Goal: Task Accomplishment & Management: Manage account settings

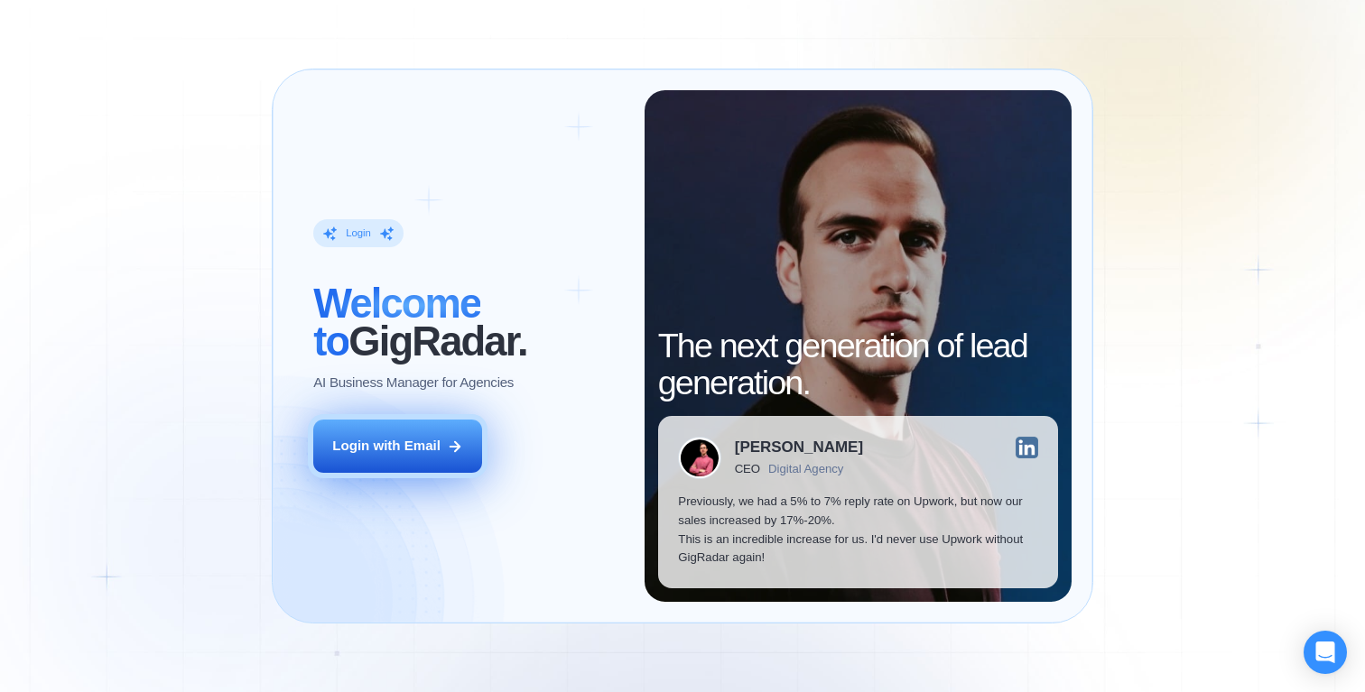
click at [386, 449] on div "Login with Email" at bounding box center [386, 446] width 108 height 19
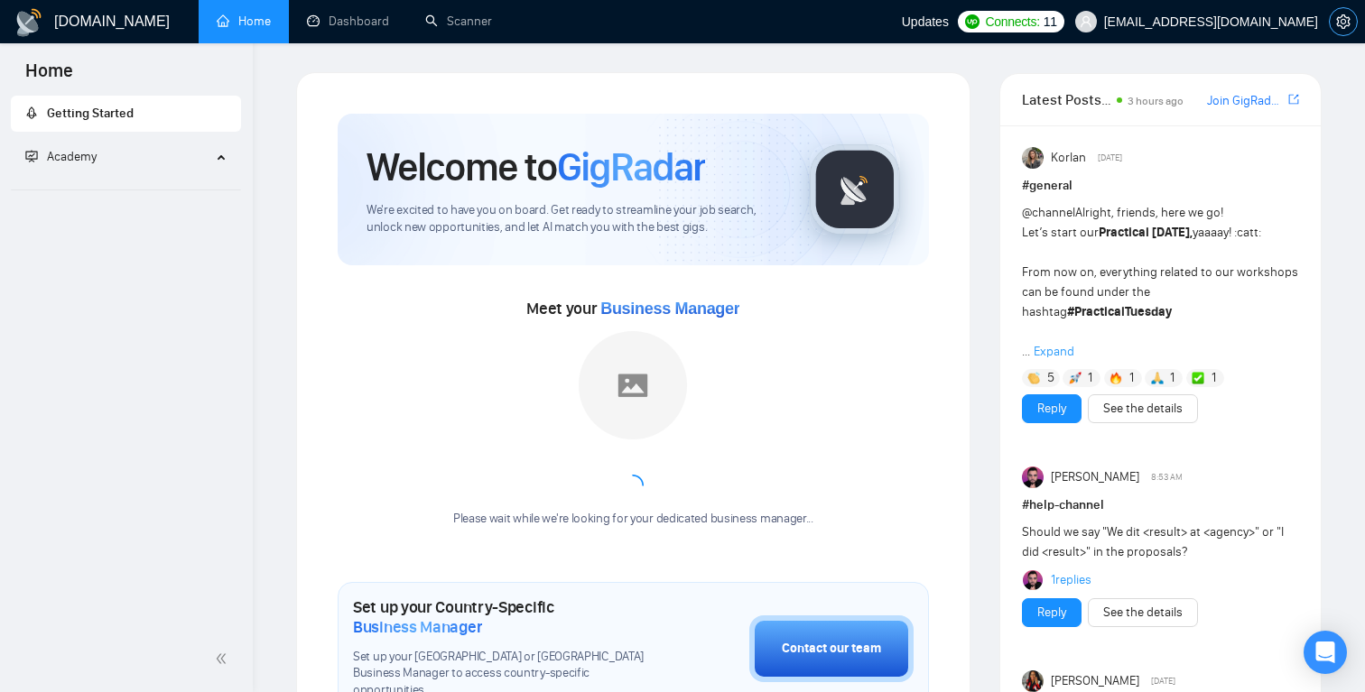
click at [1347, 23] on icon "setting" at bounding box center [1343, 21] width 14 height 14
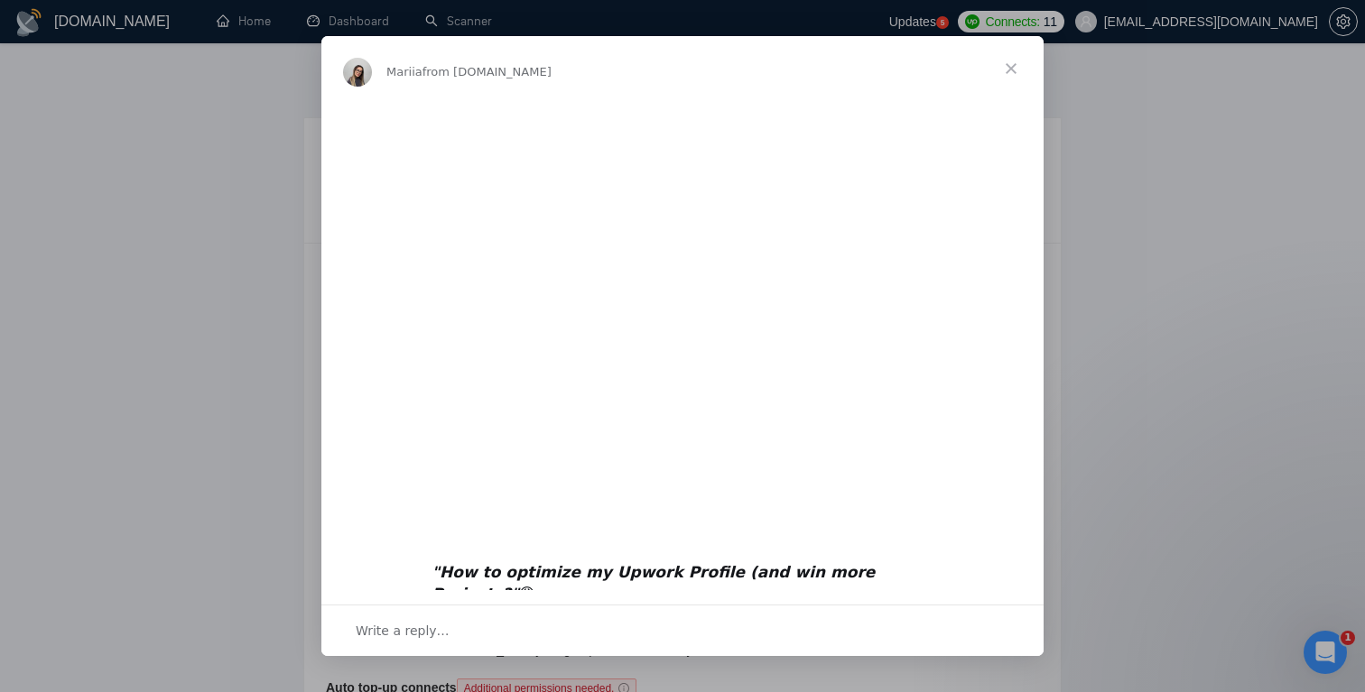
click at [1071, 114] on div "Intercom messenger" at bounding box center [682, 346] width 1365 height 692
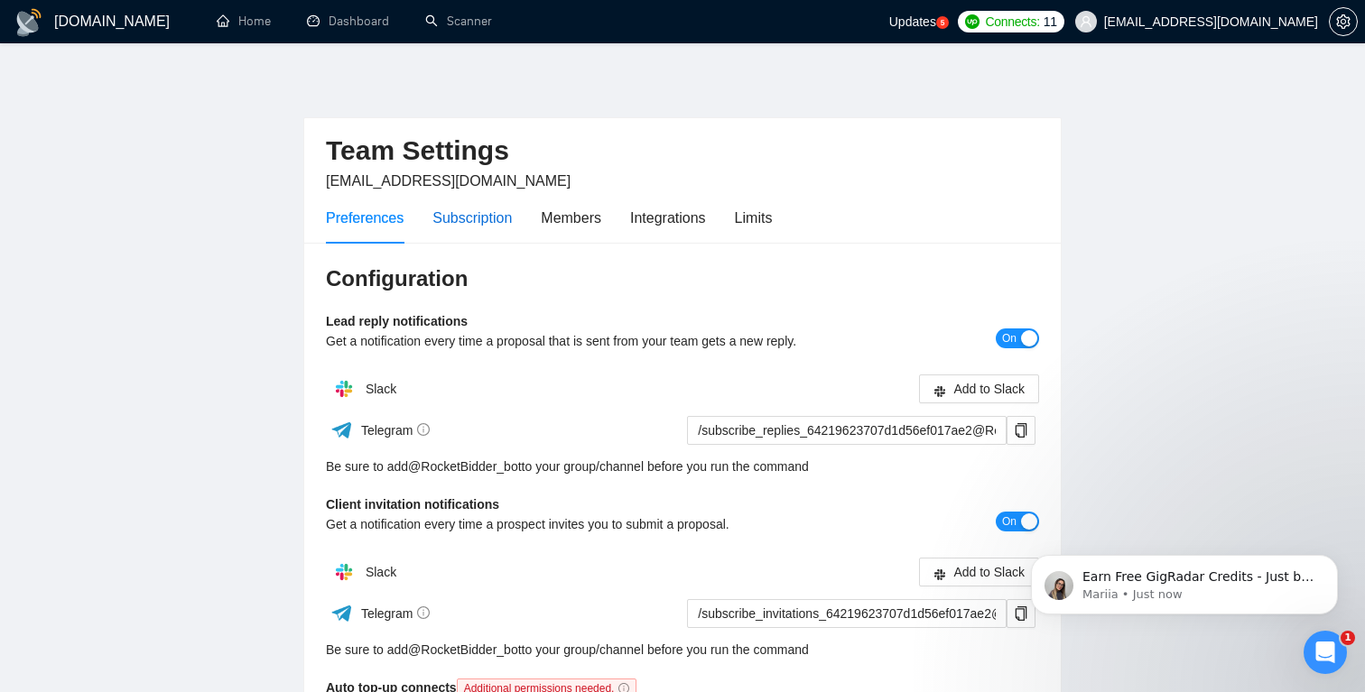
click at [512, 220] on div "Subscription" at bounding box center [471, 218] width 79 height 23
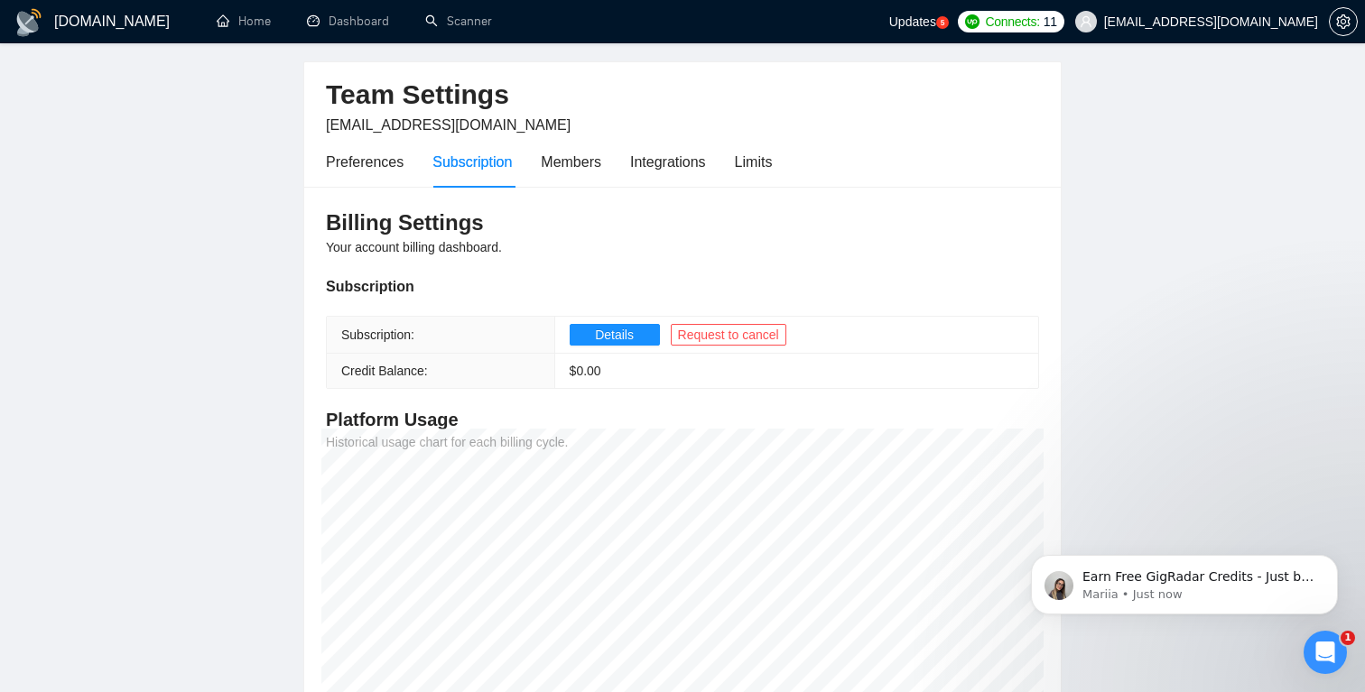
scroll to position [42, 0]
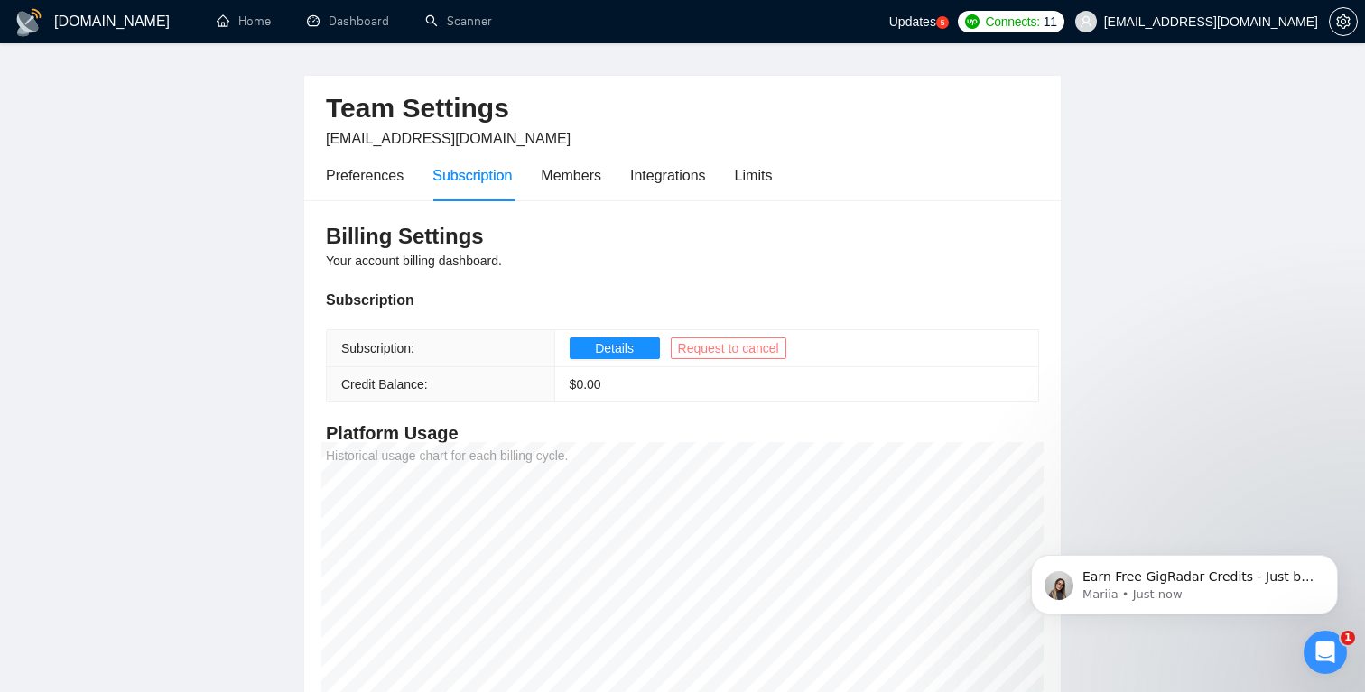
click at [727, 340] on span "Request to cancel" at bounding box center [728, 348] width 101 height 20
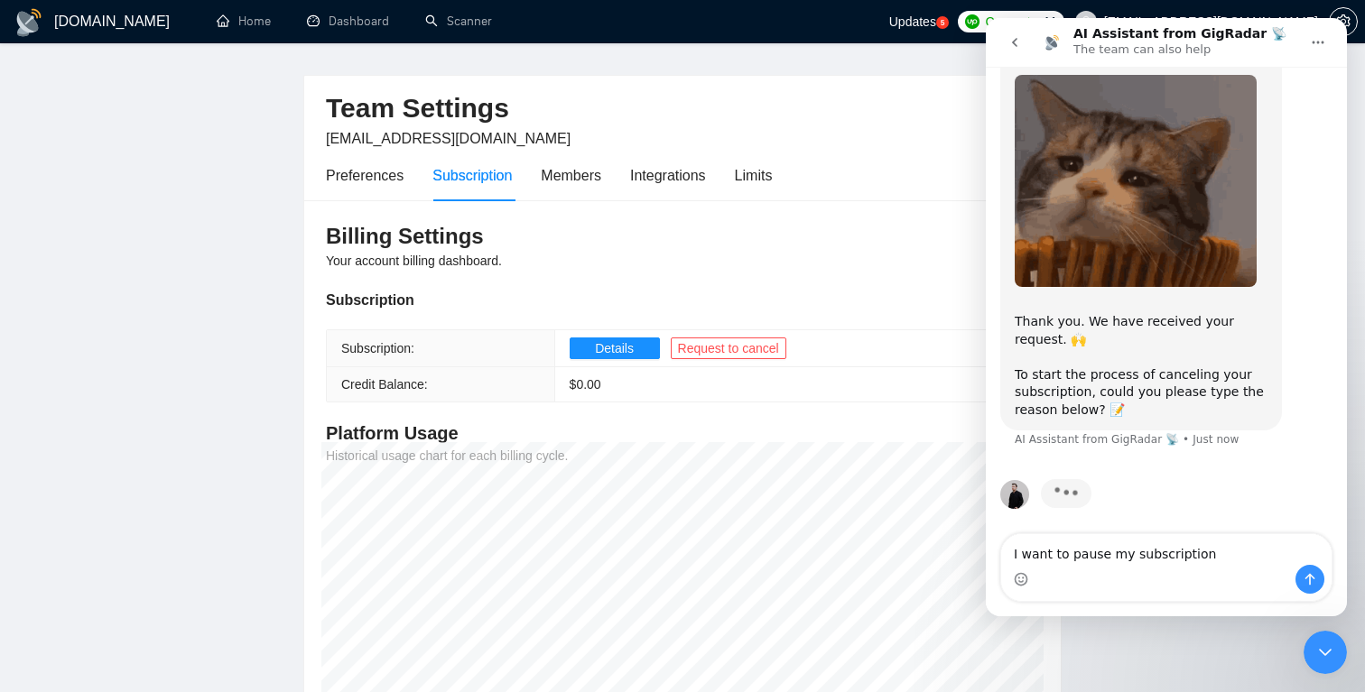
scroll to position [106, 0]
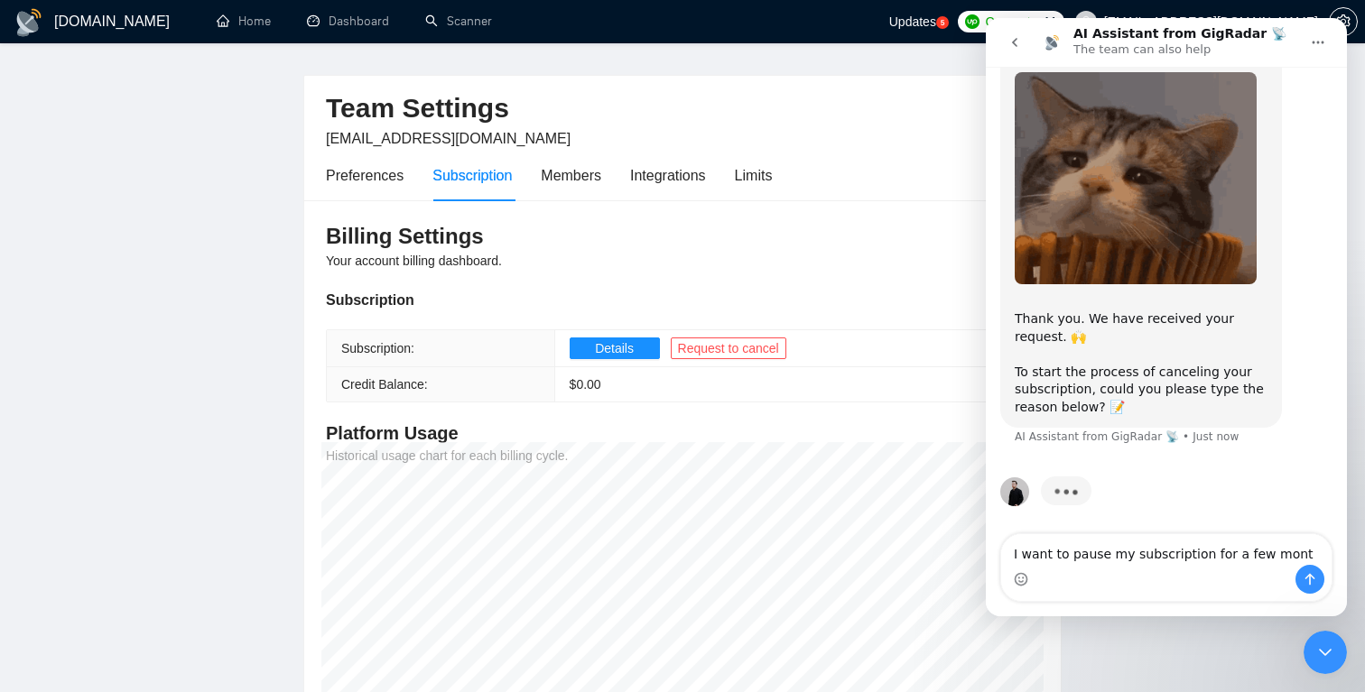
type textarea "I want to pause my subscription for a few month"
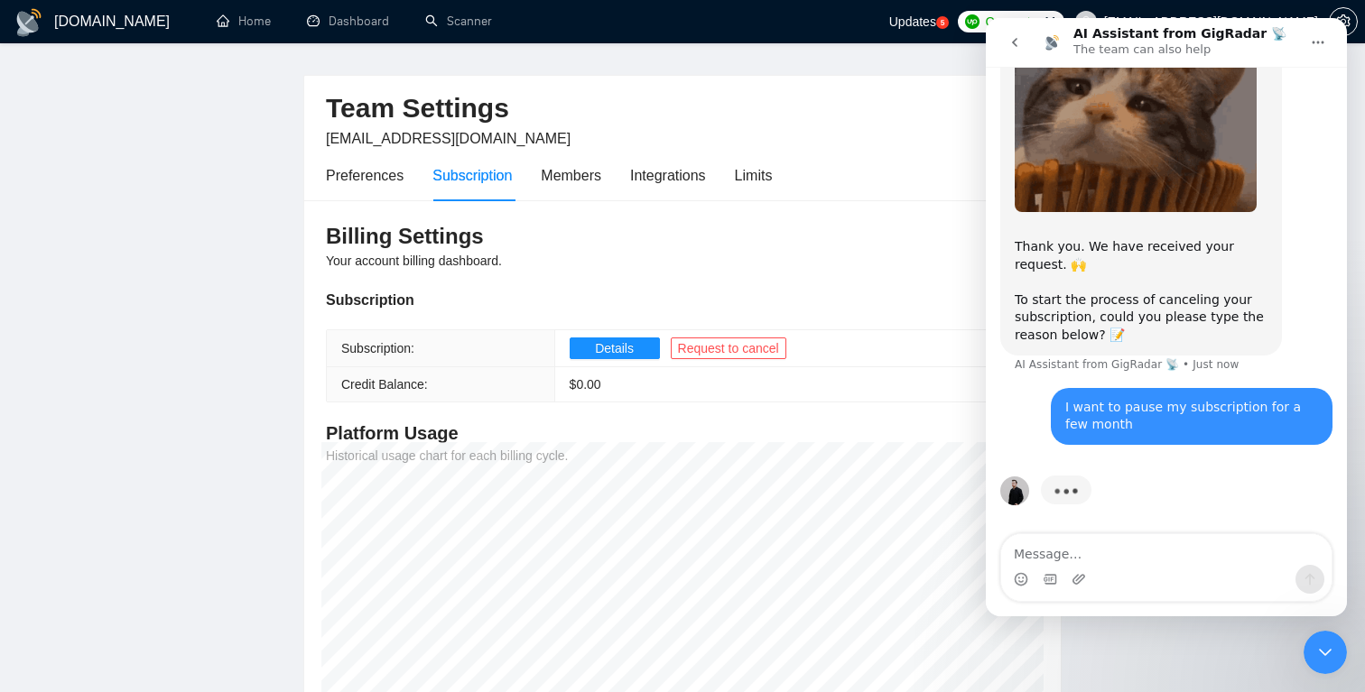
scroll to position [167, 0]
